Goal: Transaction & Acquisition: Purchase product/service

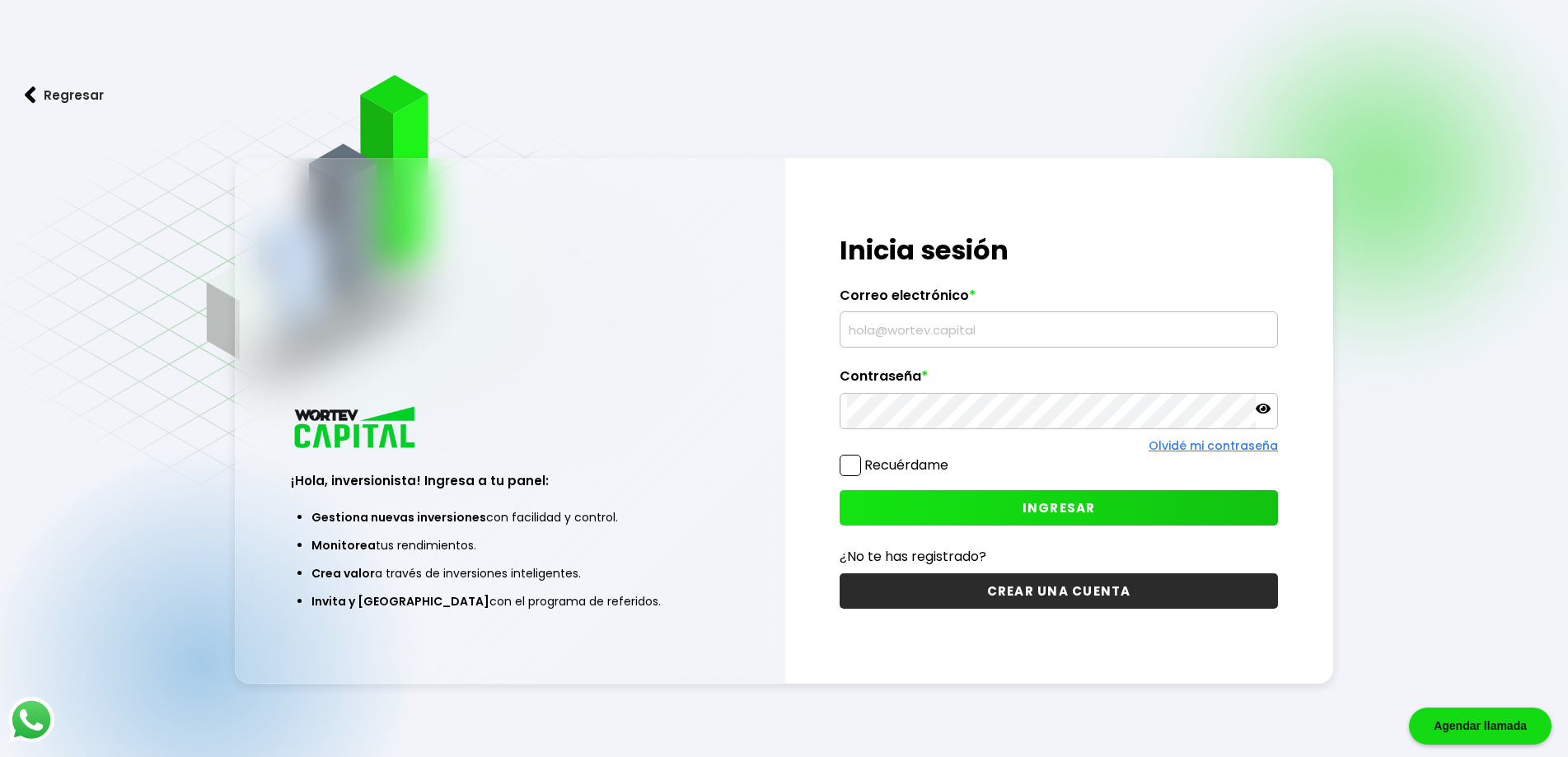
type input "[EMAIL_ADDRESS][DOMAIN_NAME]"
click at [1094, 505] on button "INGRESAR" at bounding box center [1059, 507] width 438 height 35
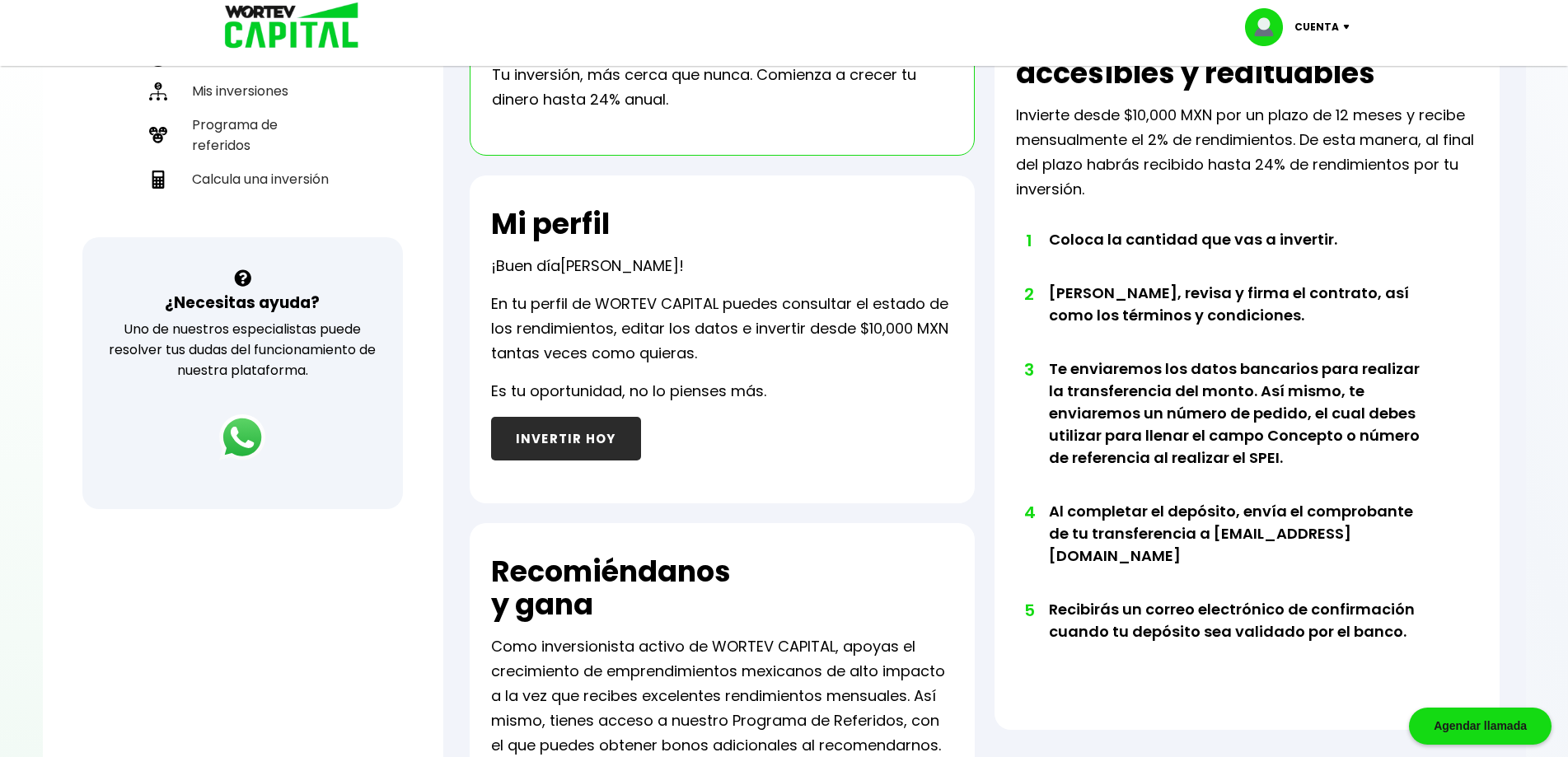
scroll to position [494, 0]
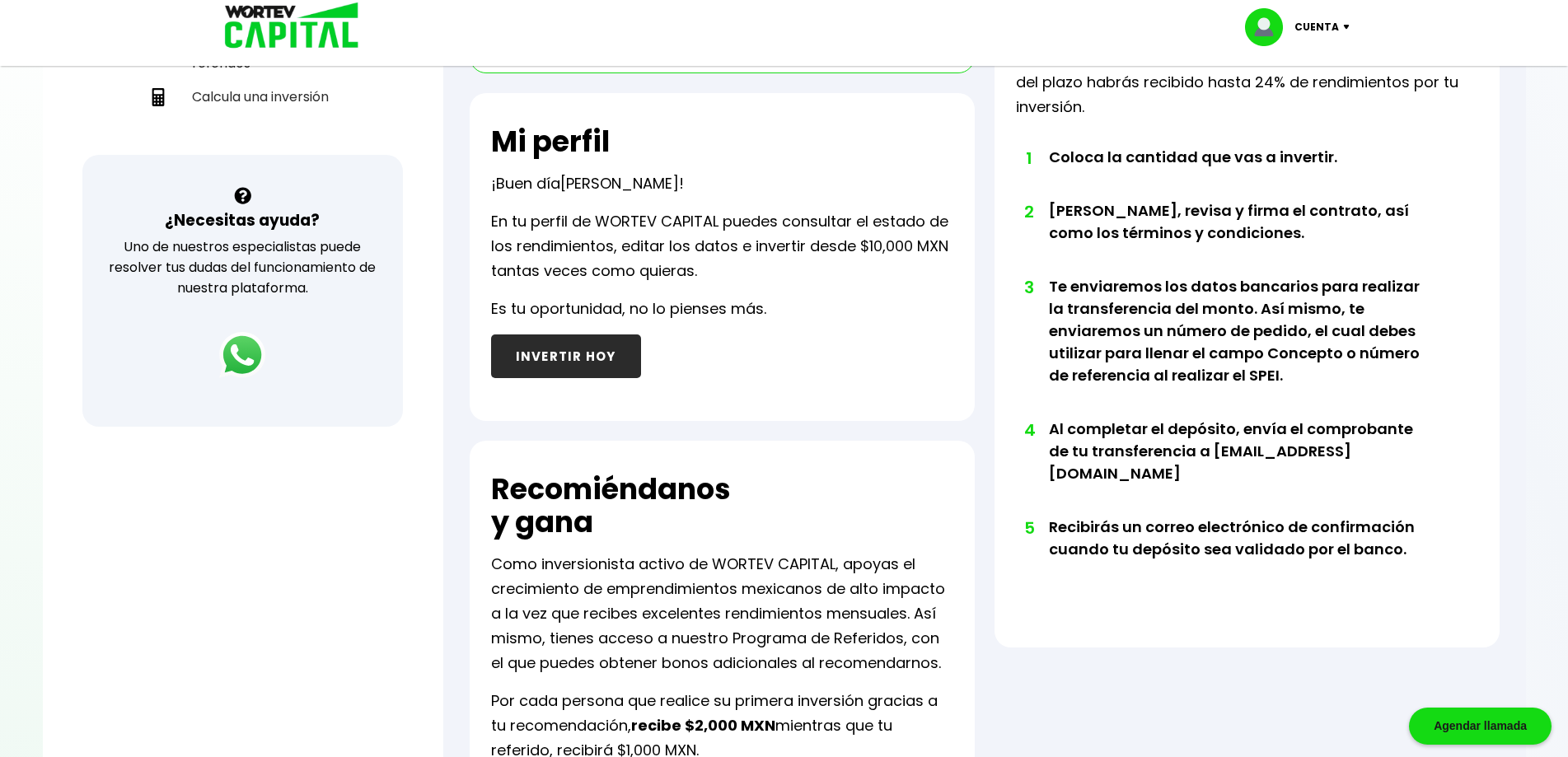
click at [588, 356] on button "INVERTIR HOY" at bounding box center [566, 356] width 150 height 44
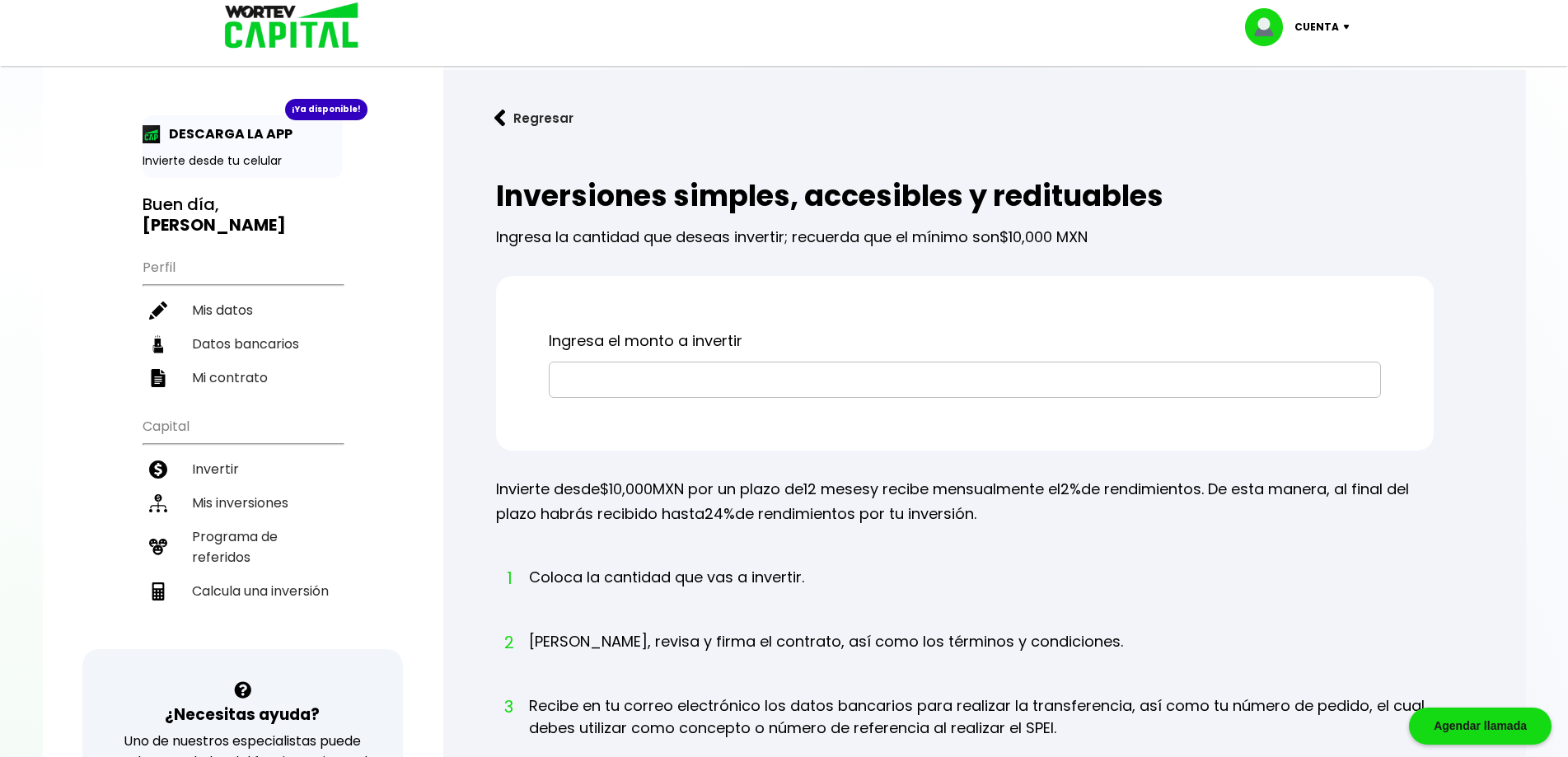
click at [669, 376] on input "text" at bounding box center [965, 380] width 818 height 34
type input "$10,000"
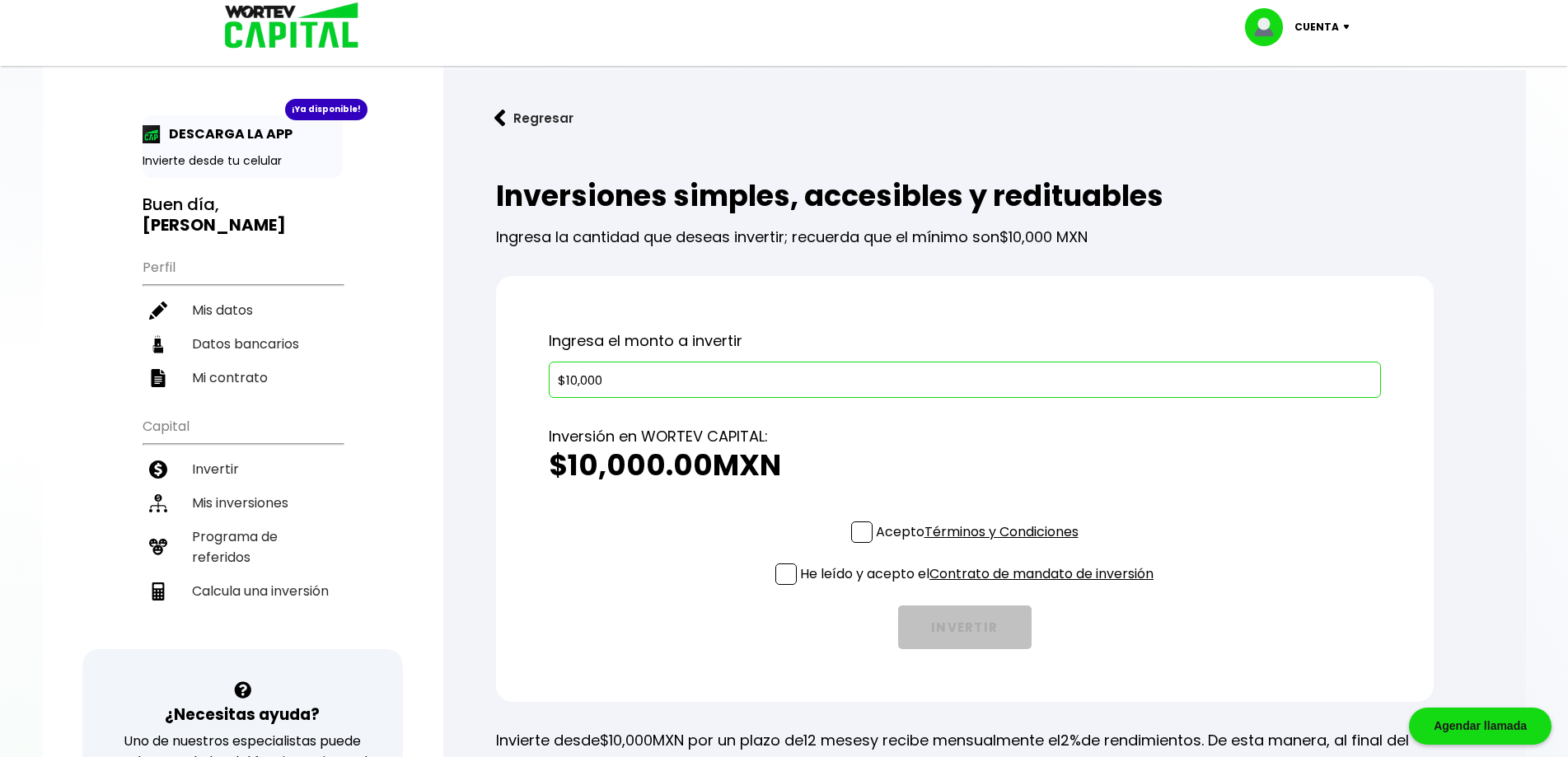
click at [855, 529] on span at bounding box center [862, 532] width 21 height 21
click at [980, 545] on input "Acepto Términos y Condiciones" at bounding box center [980, 545] width 0 height 0
click at [786, 576] on span at bounding box center [786, 574] width 21 height 21
click at [980, 587] on input "He leído y acepto el Contrato de mandato de inversión" at bounding box center [980, 587] width 0 height 0
click at [973, 622] on button "INVERTIR" at bounding box center [964, 628] width 133 height 44
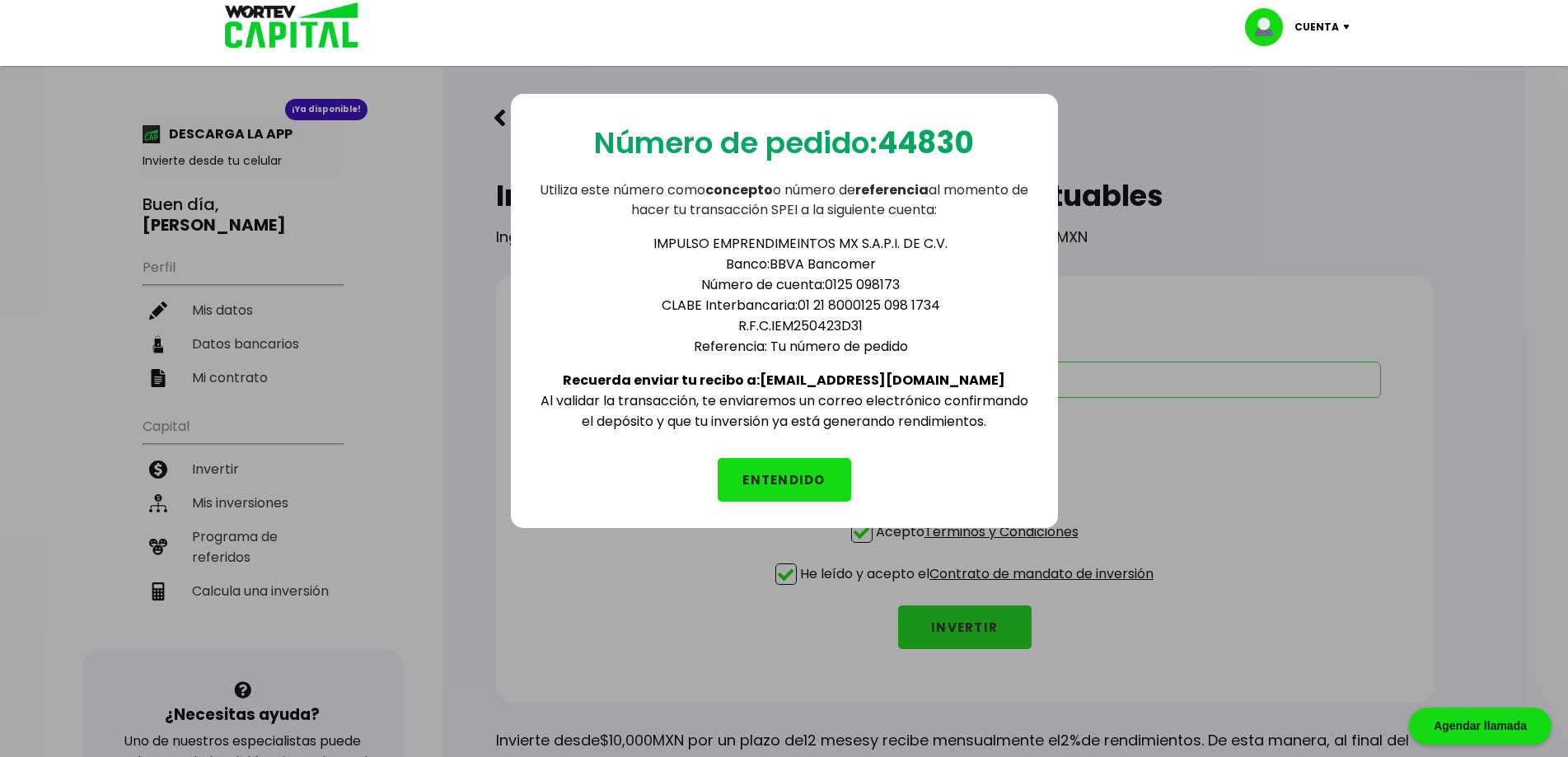
click at [773, 474] on button "ENTENDIDO" at bounding box center [784, 480] width 133 height 44
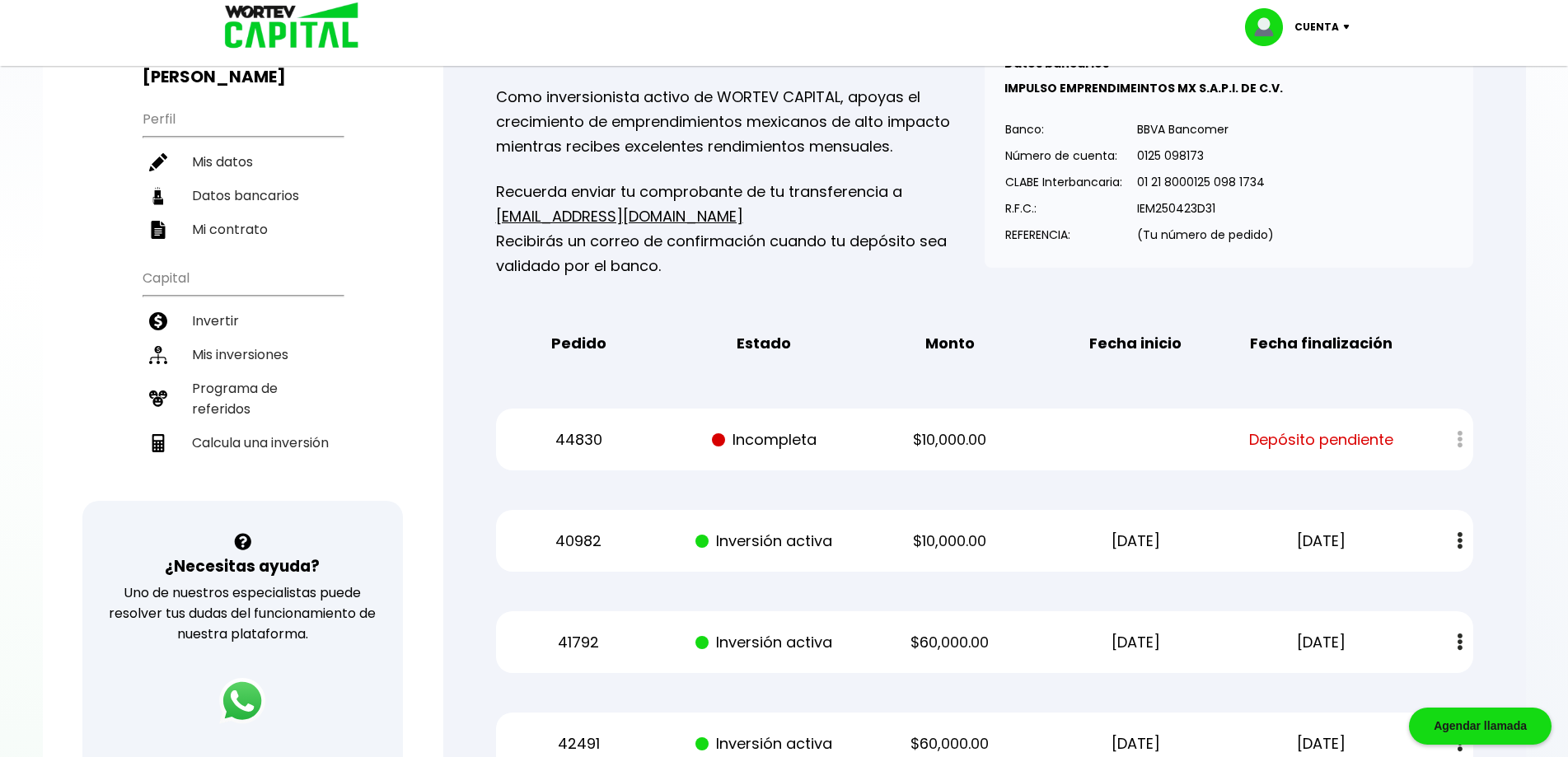
scroll to position [165, 0]
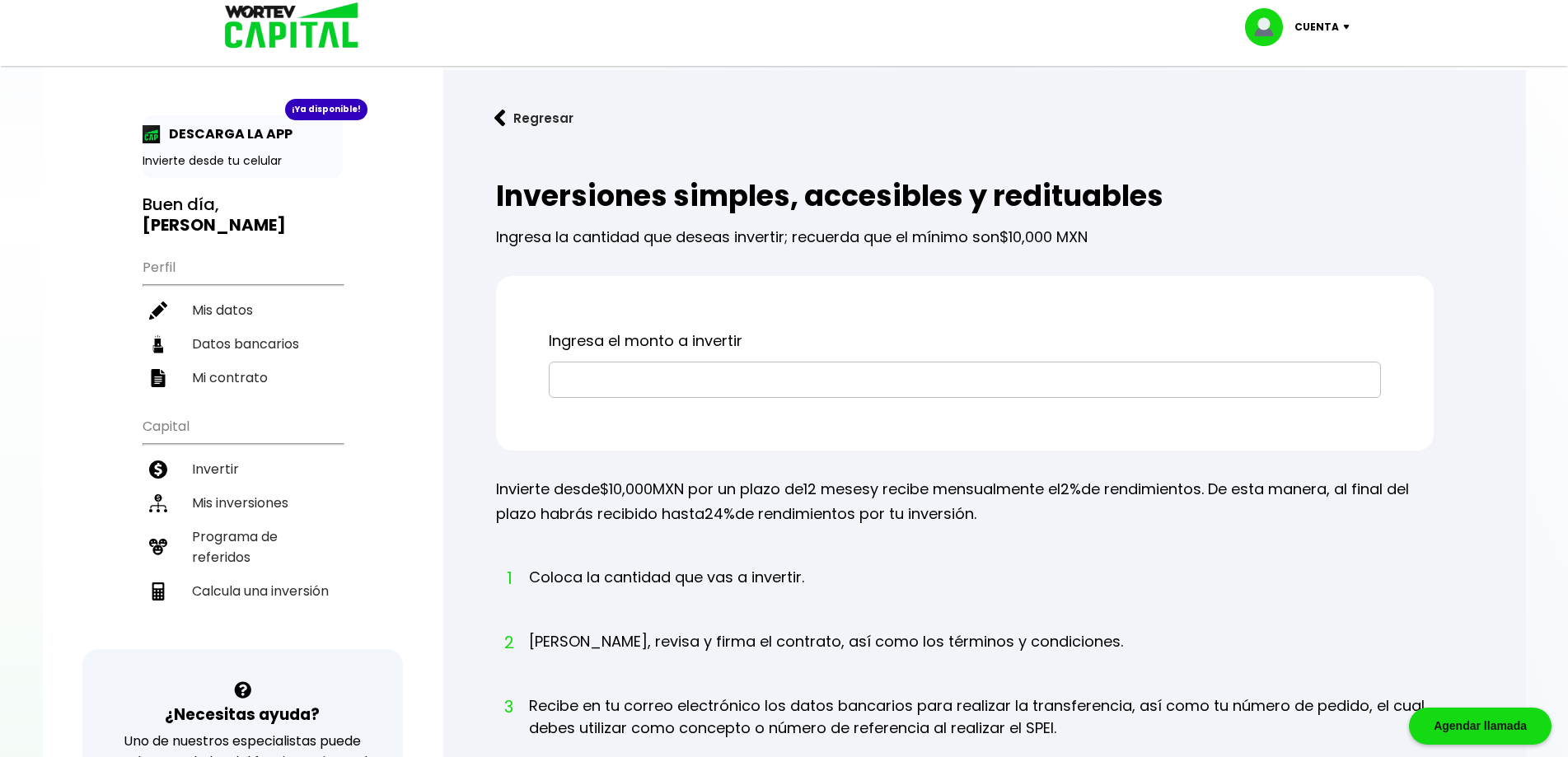
scroll to position [465, 0]
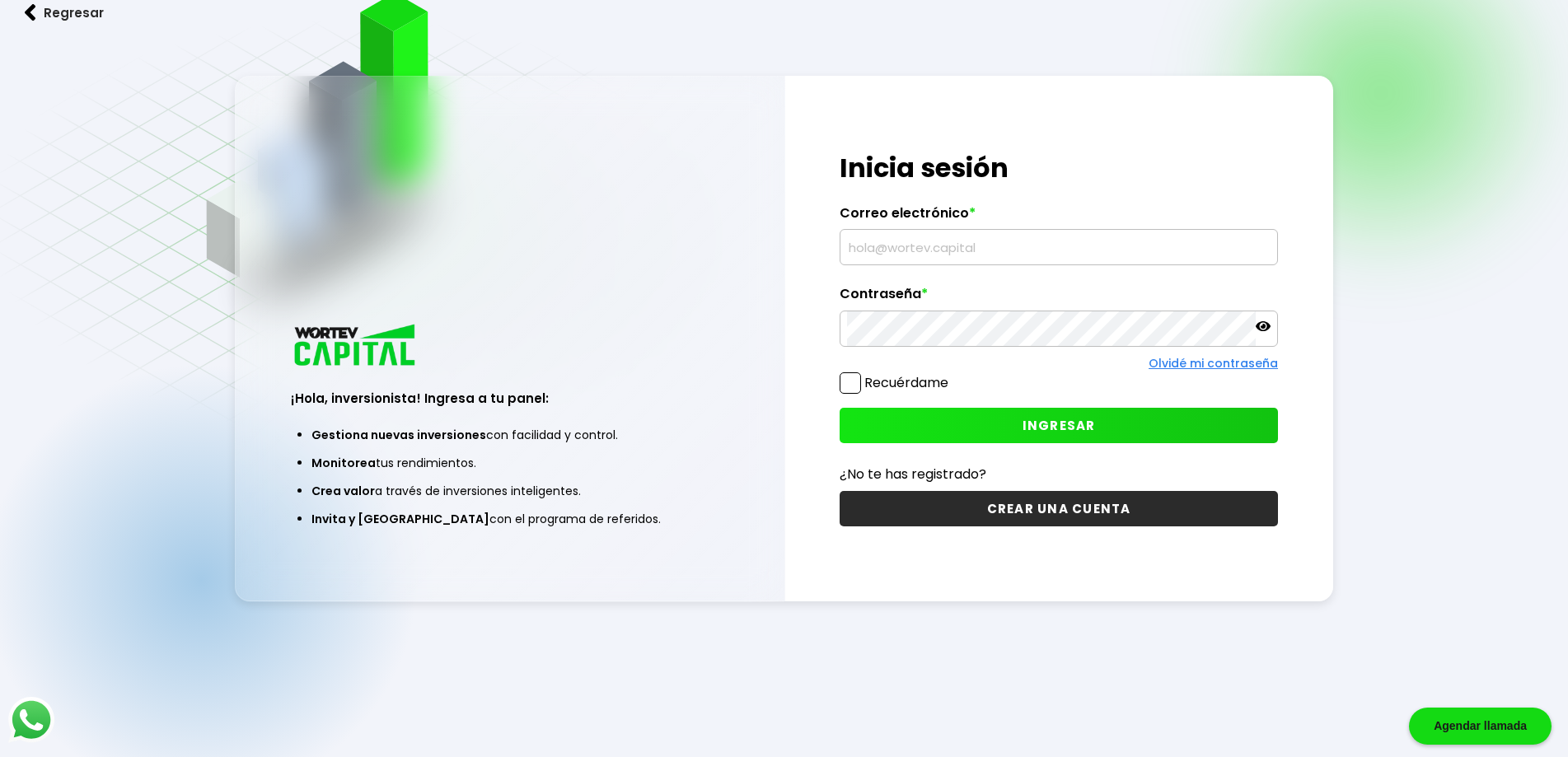
type input "[EMAIL_ADDRESS][DOMAIN_NAME]"
